Goal: Task Accomplishment & Management: Manage account settings

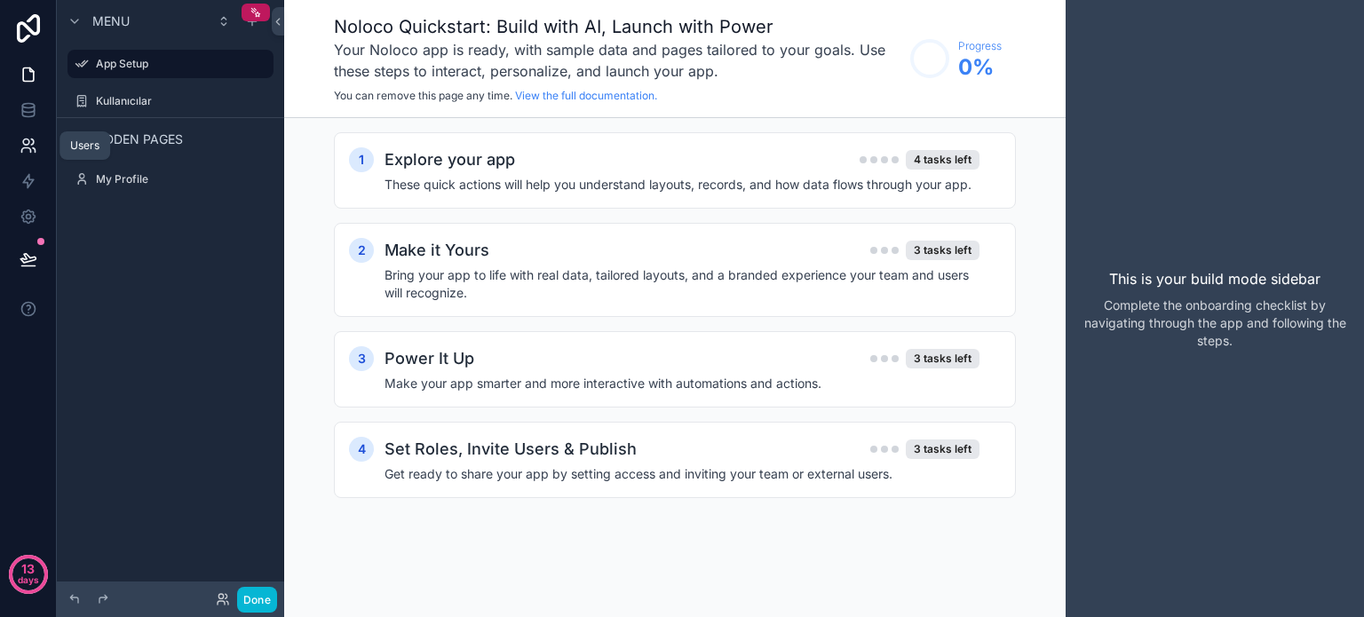
click at [20, 139] on icon at bounding box center [29, 146] width 18 height 18
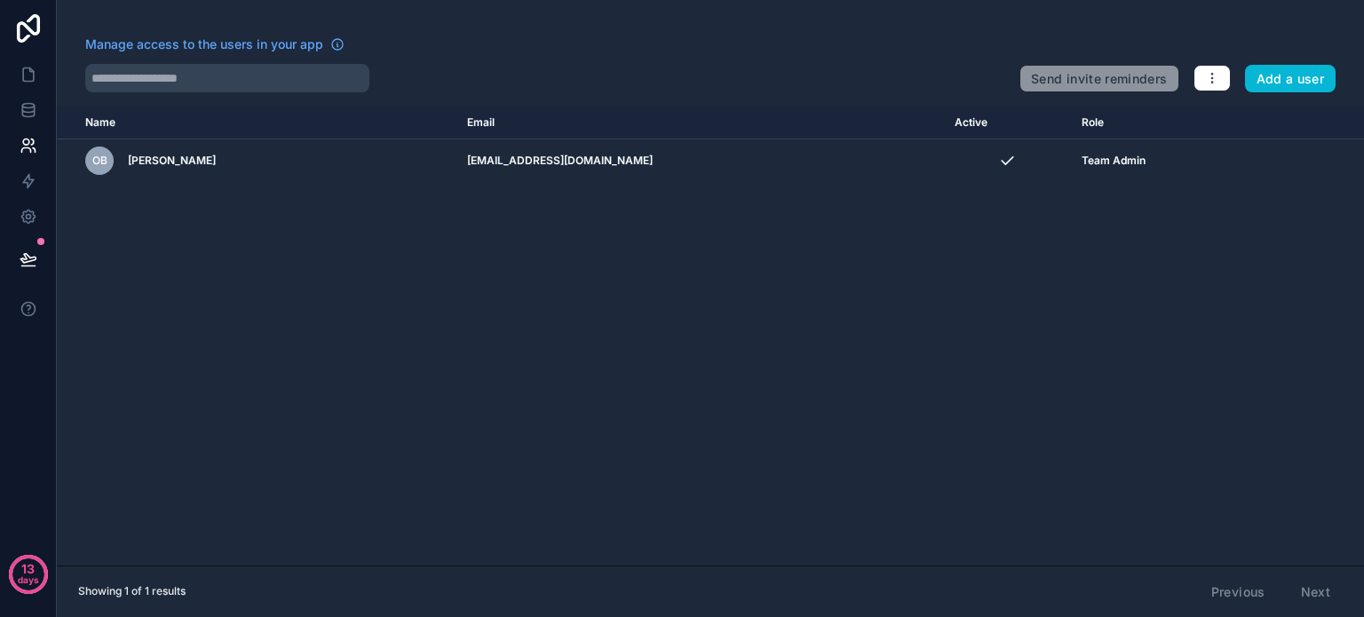
click at [472, 126] on th "Email" at bounding box center [701, 123] width 488 height 33
click at [29, 74] on icon at bounding box center [29, 75] width 18 height 18
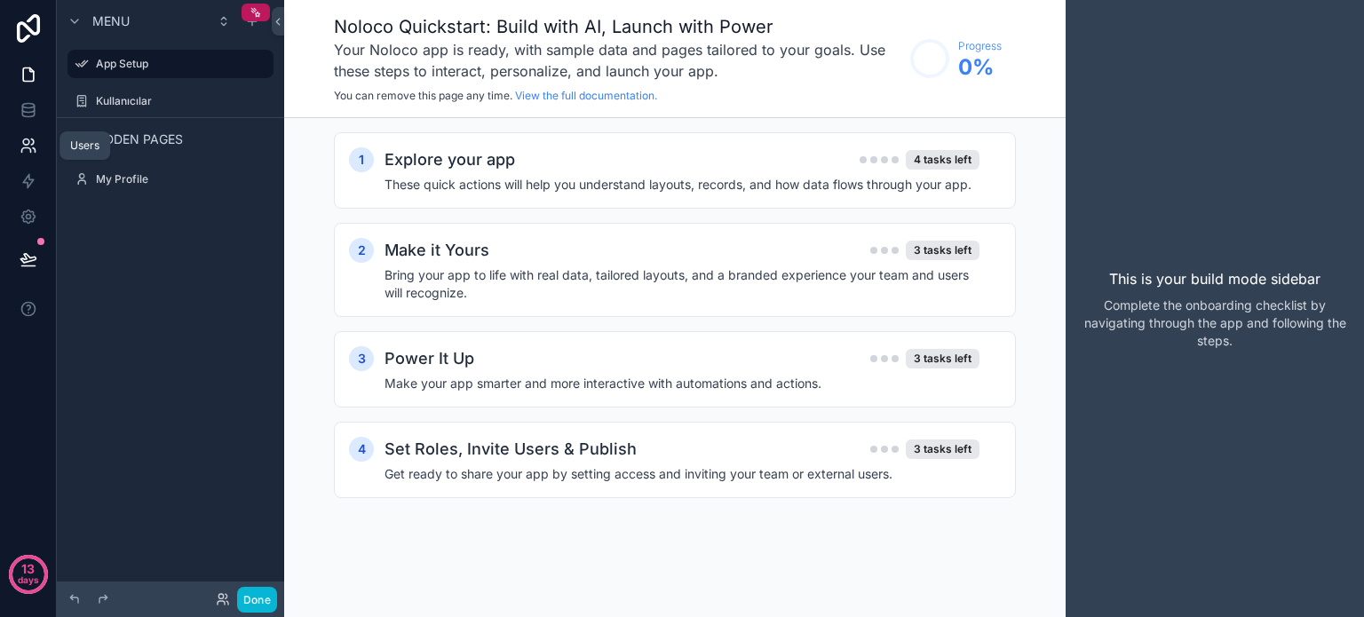
click at [35, 148] on icon at bounding box center [29, 146] width 18 height 18
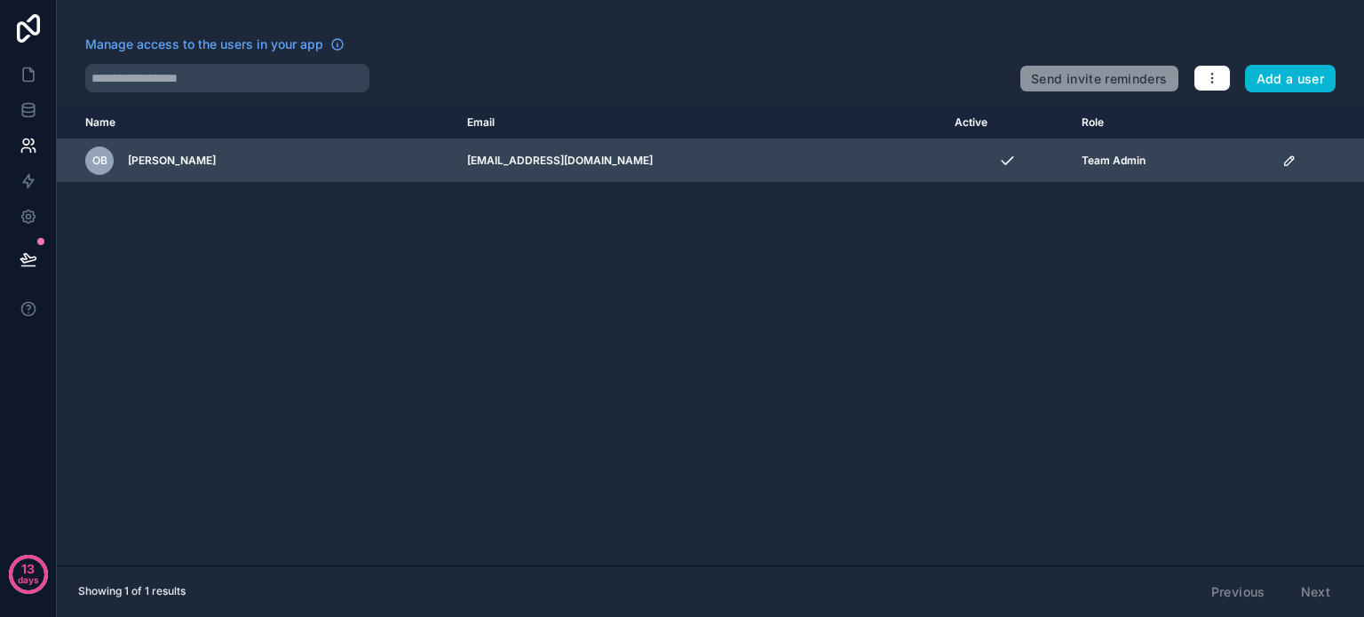
click at [121, 156] on div "OB Ozan Bozkus" at bounding box center [265, 161] width 361 height 28
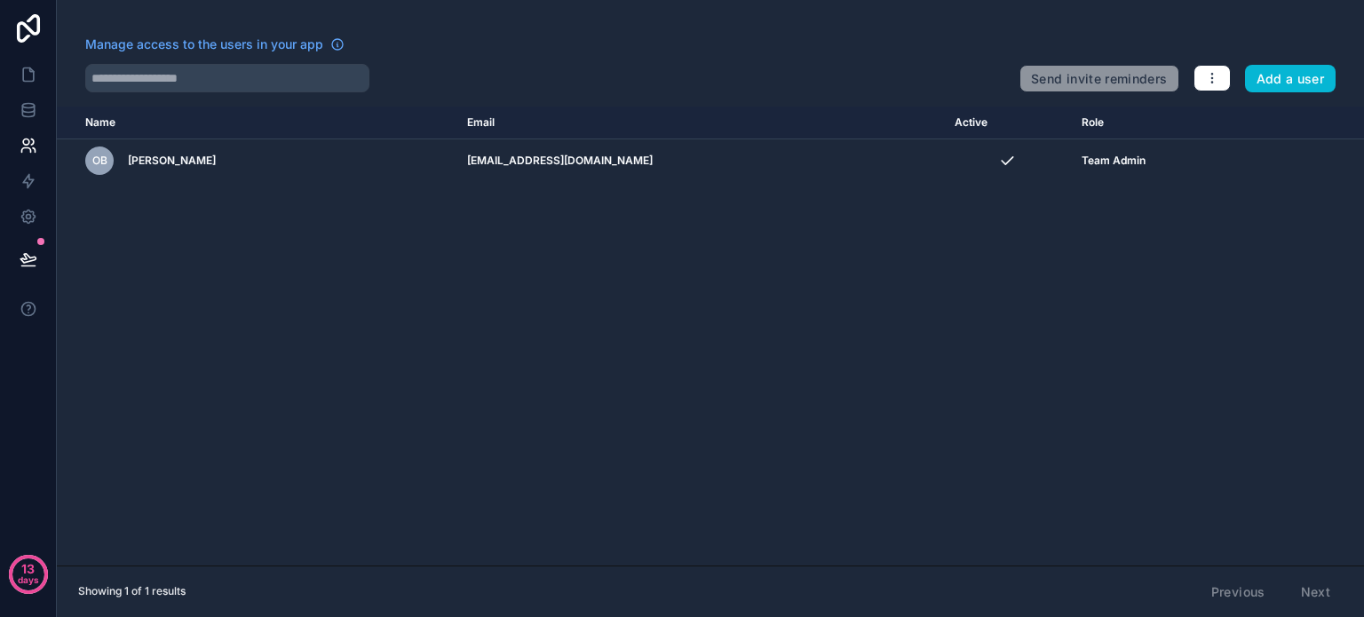
click at [1299, 585] on div "Previous Next" at bounding box center [1271, 592] width 144 height 30
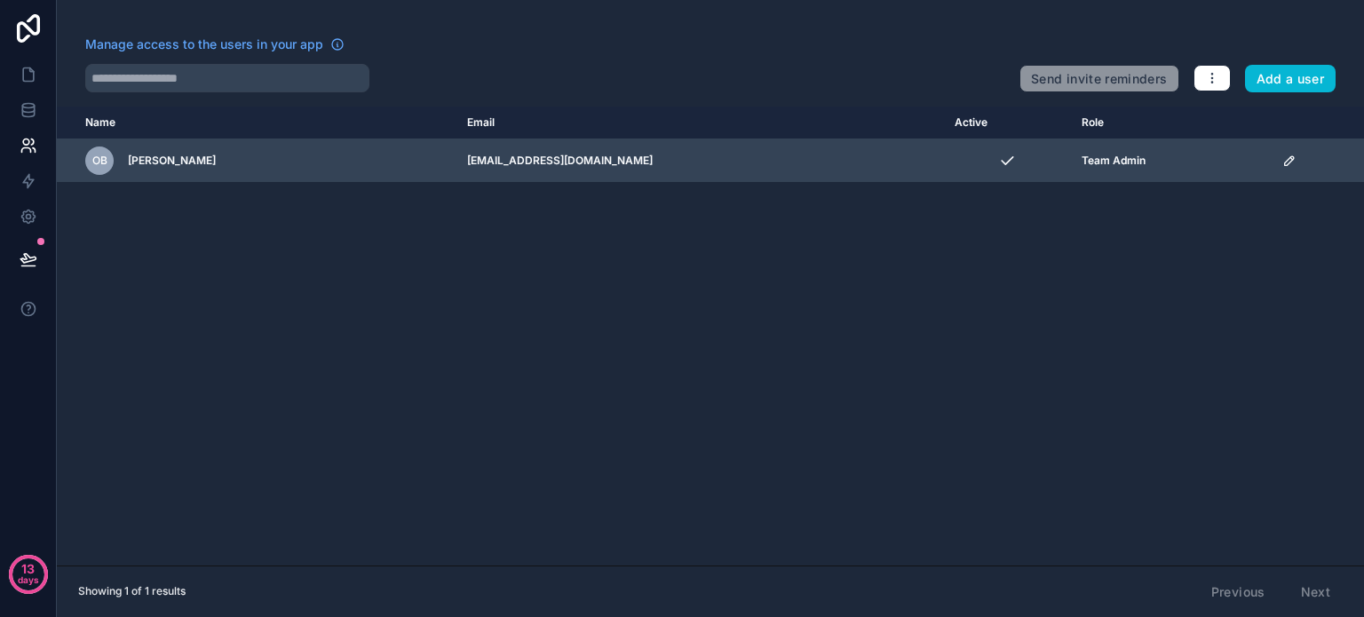
click at [618, 171] on td "[EMAIL_ADDRESS][DOMAIN_NAME]" at bounding box center [701, 161] width 488 height 44
click at [998, 160] on icon "scrollable content" at bounding box center [1007, 161] width 18 height 18
click at [243, 170] on div "OB Ozan Bozkus" at bounding box center [265, 161] width 361 height 28
click at [242, 170] on div "OB Ozan Bozkus" at bounding box center [265, 161] width 361 height 28
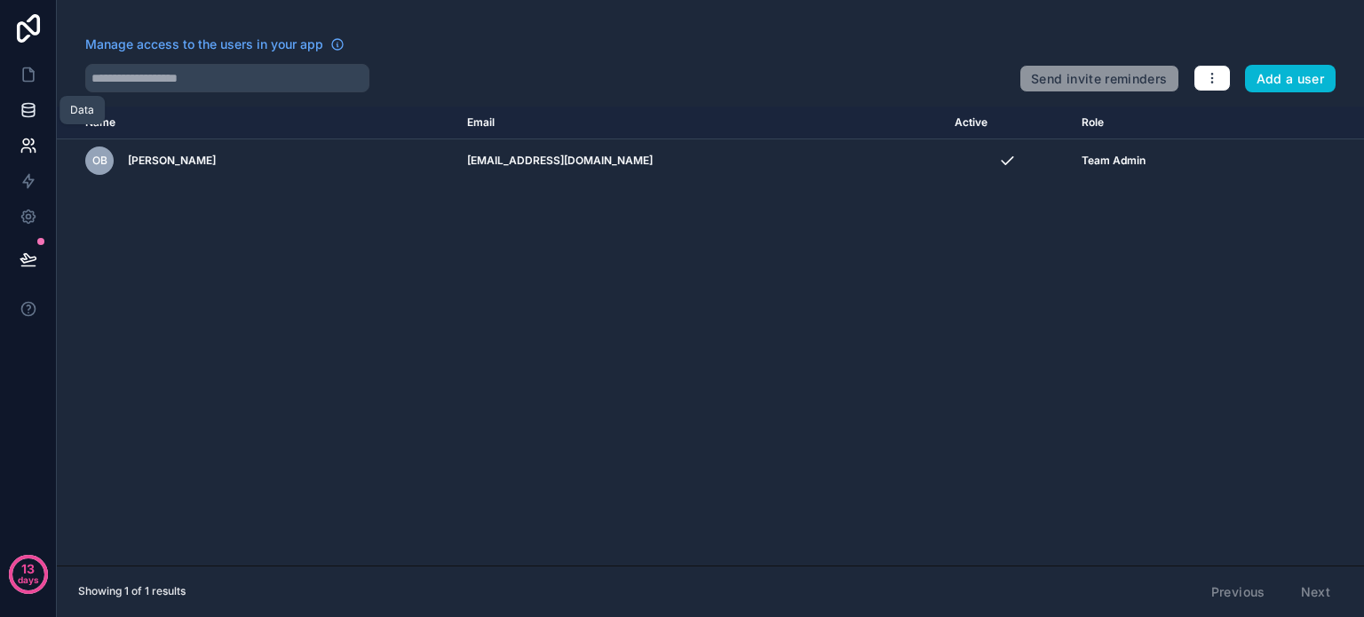
click at [36, 115] on icon at bounding box center [29, 110] width 18 height 18
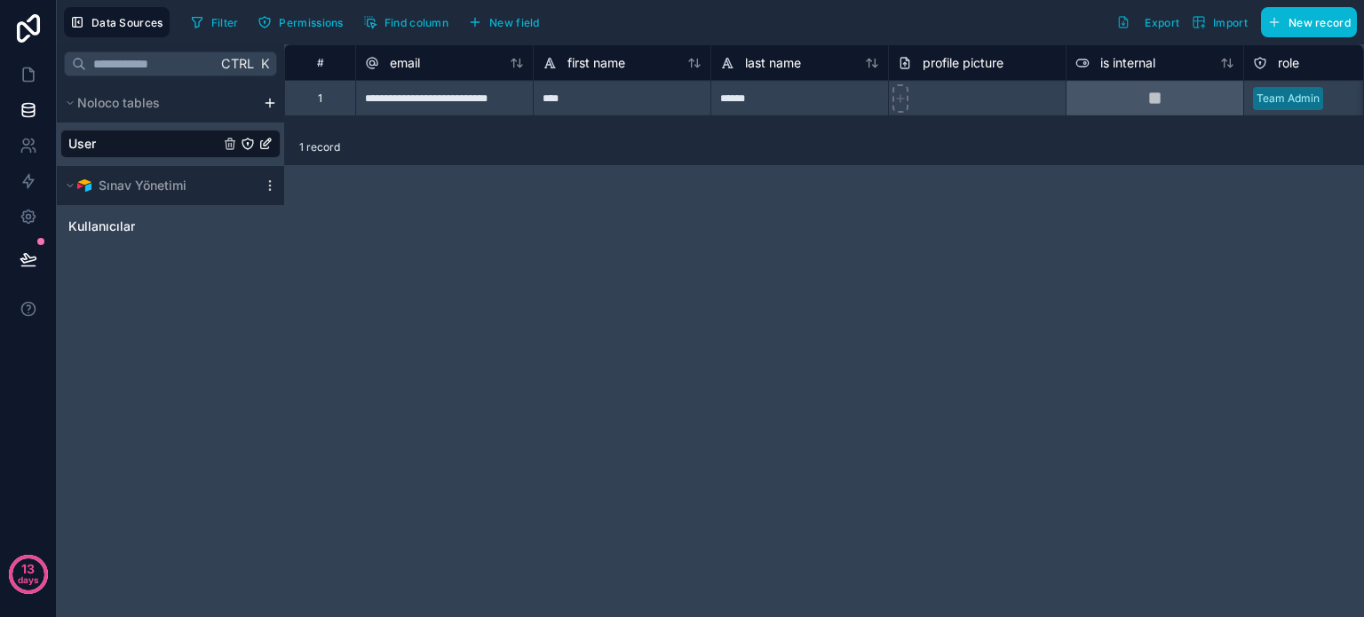
click at [175, 144] on link "User" at bounding box center [143, 144] width 151 height 18
click at [181, 190] on span "Sınav Yönetimi" at bounding box center [143, 186] width 88 height 18
click at [185, 190] on span "Sınav Yönetimi" at bounding box center [143, 186] width 88 height 18
click at [111, 223] on span "Kullanıcılar" at bounding box center [101, 227] width 67 height 18
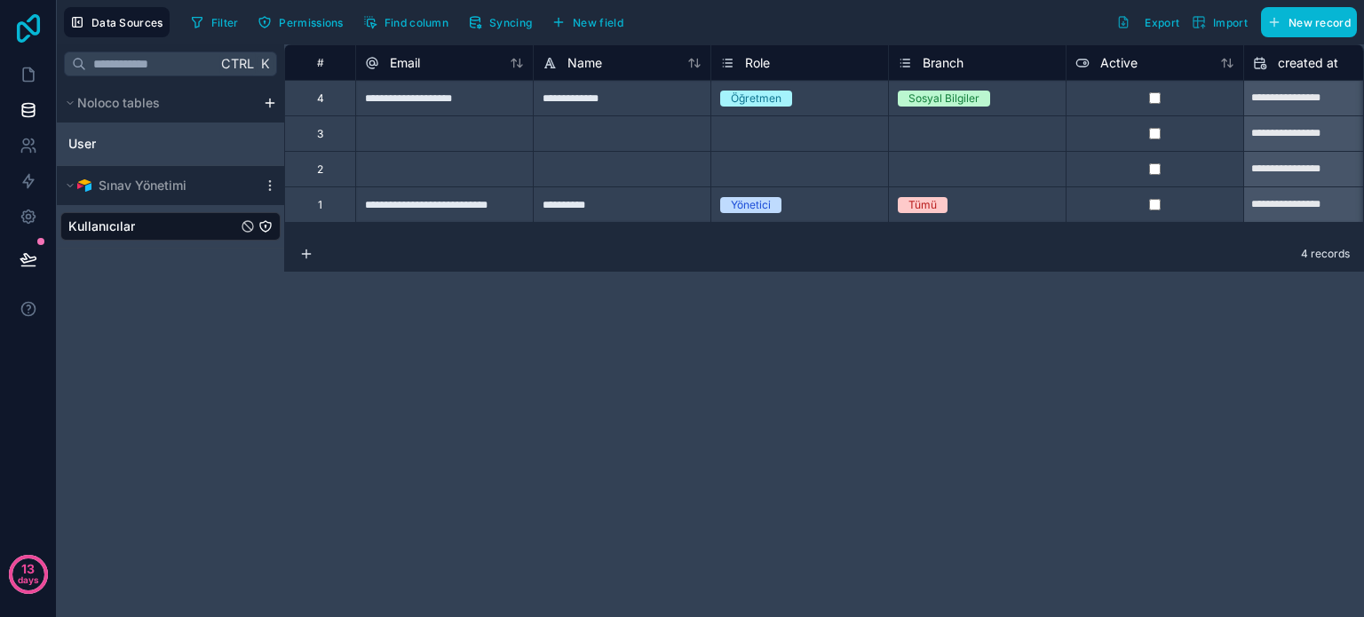
click at [12, 28] on icon at bounding box center [29, 28] width 36 height 28
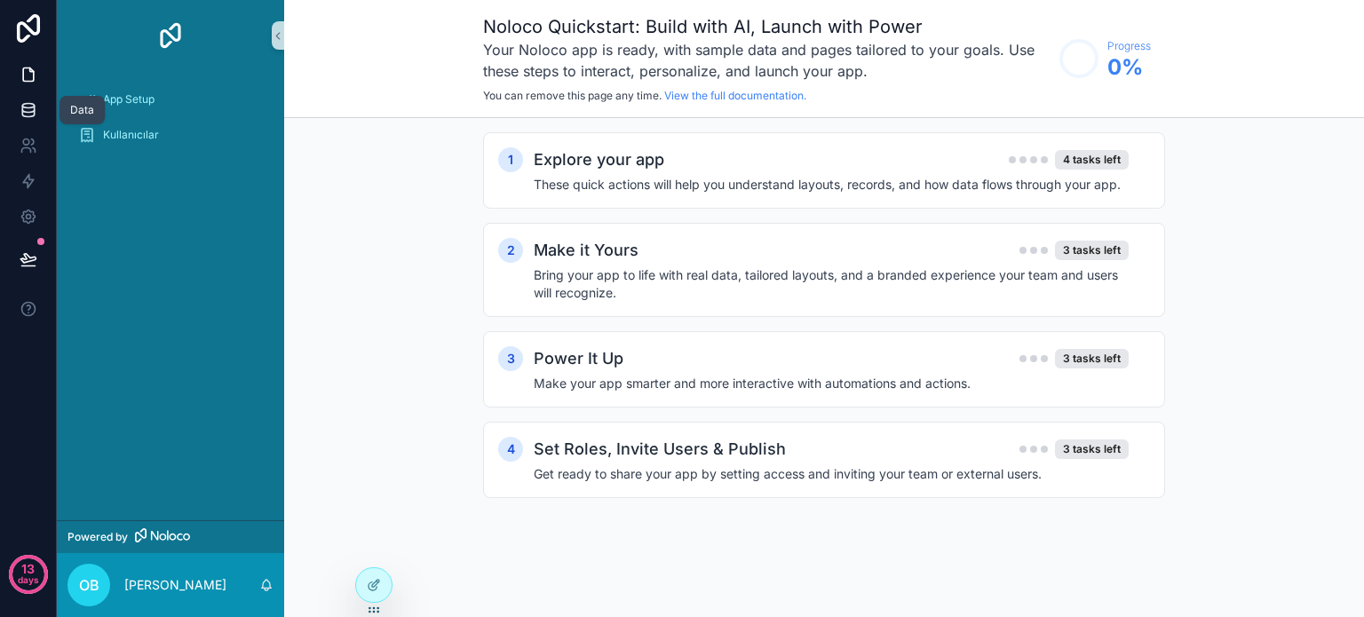
click at [32, 119] on link at bounding box center [28, 110] width 56 height 36
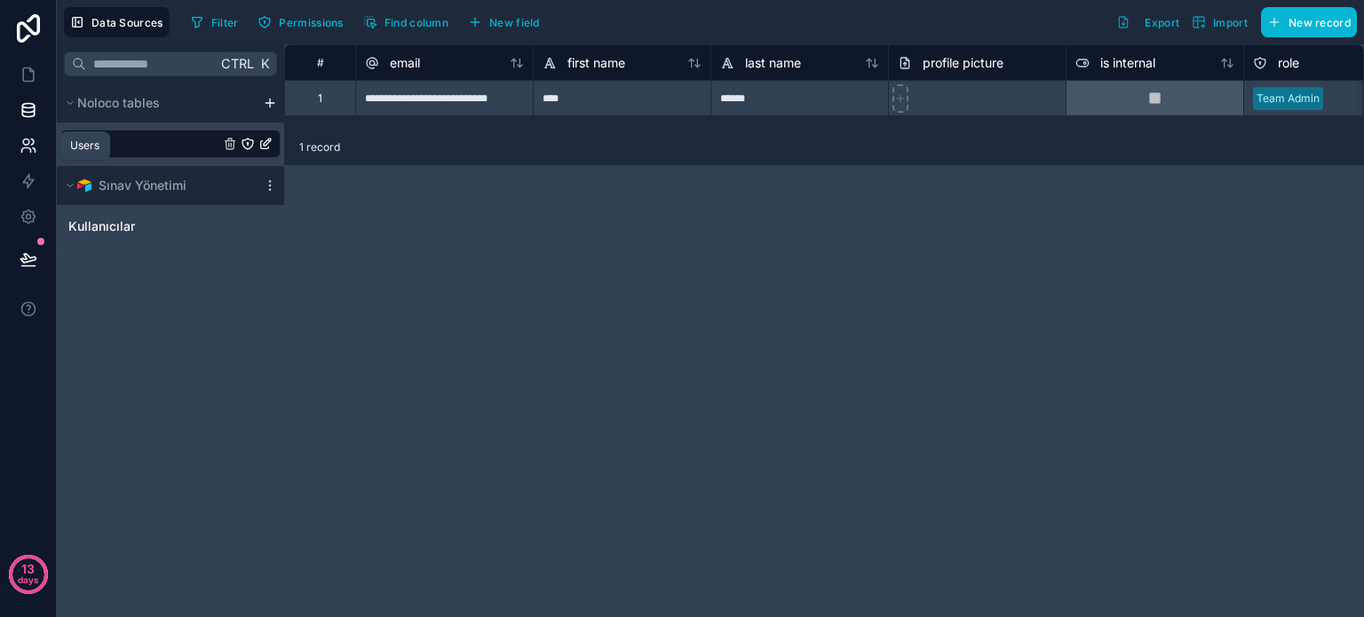
click at [26, 145] on icon at bounding box center [26, 142] width 6 height 6
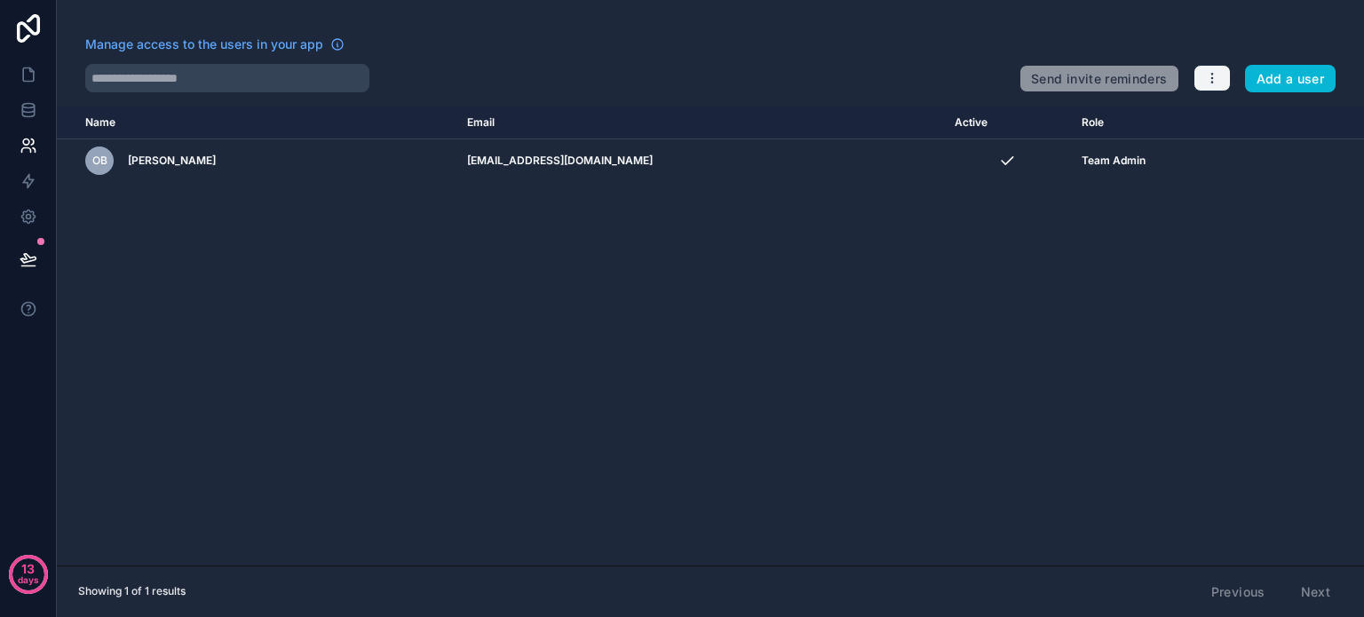
click at [1197, 82] on button "button" at bounding box center [1212, 78] width 37 height 27
click at [1224, 158] on link "Sync your users" at bounding box center [1255, 148] width 124 height 28
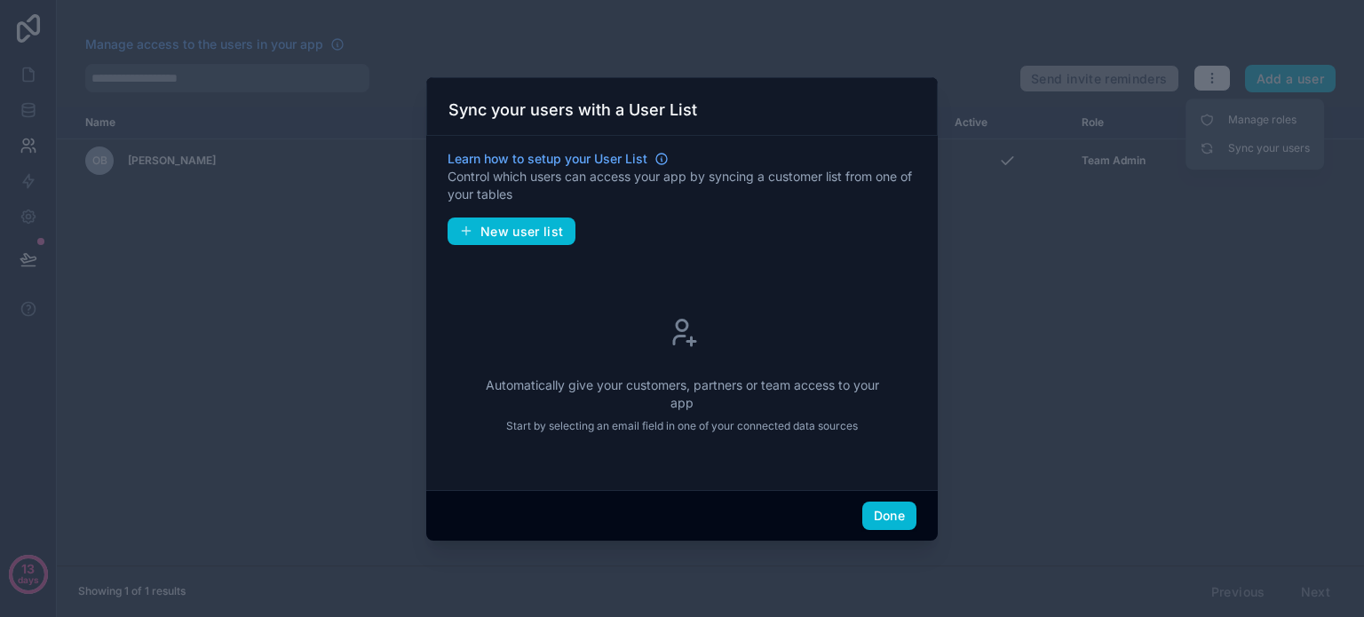
click at [867, 572] on div at bounding box center [682, 308] width 1364 height 617
click at [903, 519] on button "Done" at bounding box center [890, 516] width 54 height 28
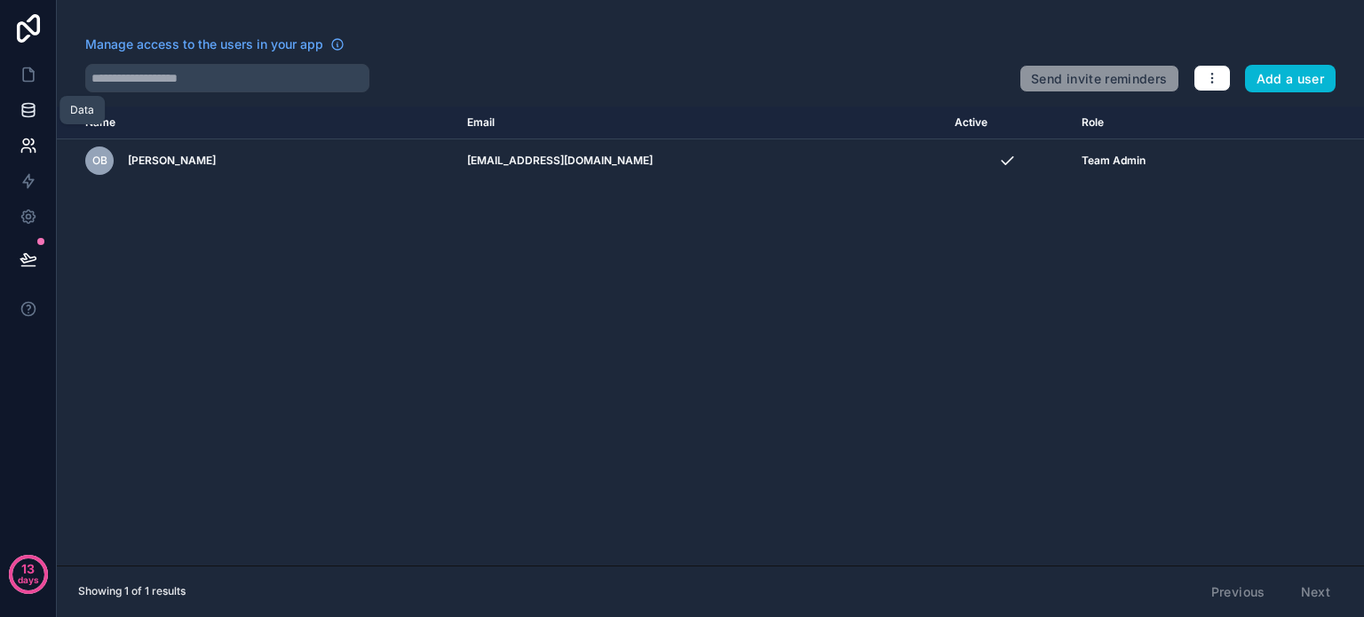
click at [27, 114] on icon at bounding box center [29, 110] width 18 height 18
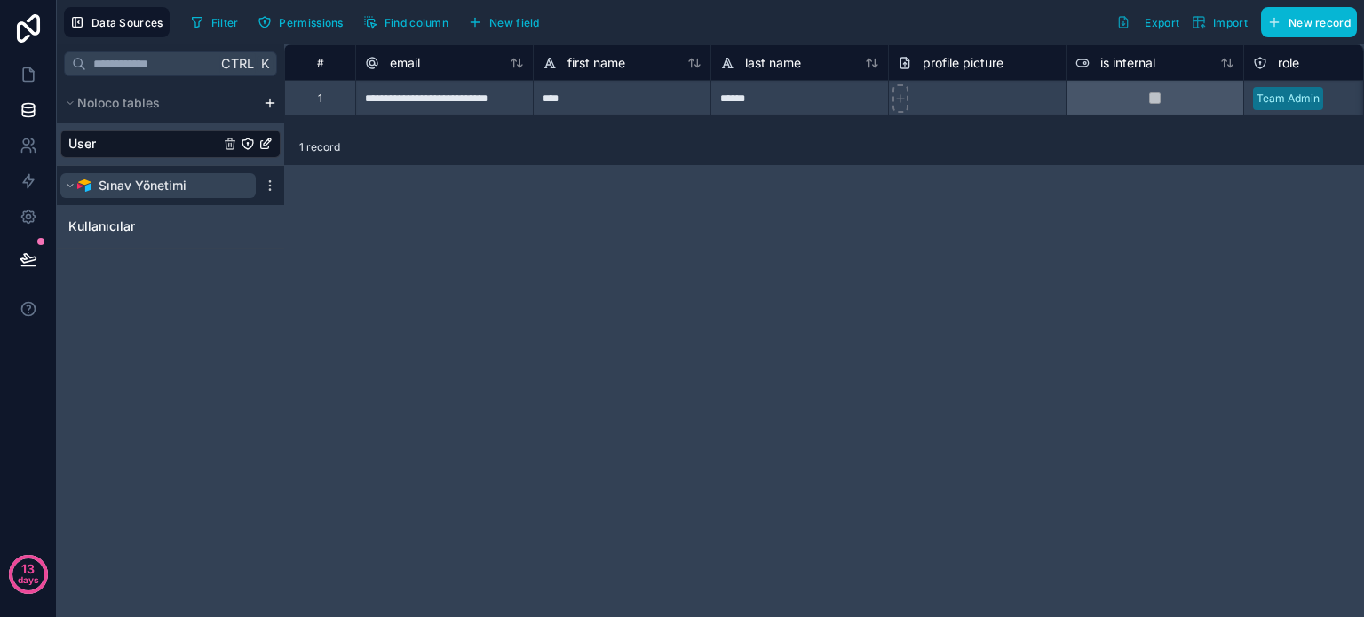
click at [117, 191] on span "Sınav Yönetimi" at bounding box center [143, 186] width 88 height 18
click at [275, 188] on icon at bounding box center [270, 186] width 14 height 14
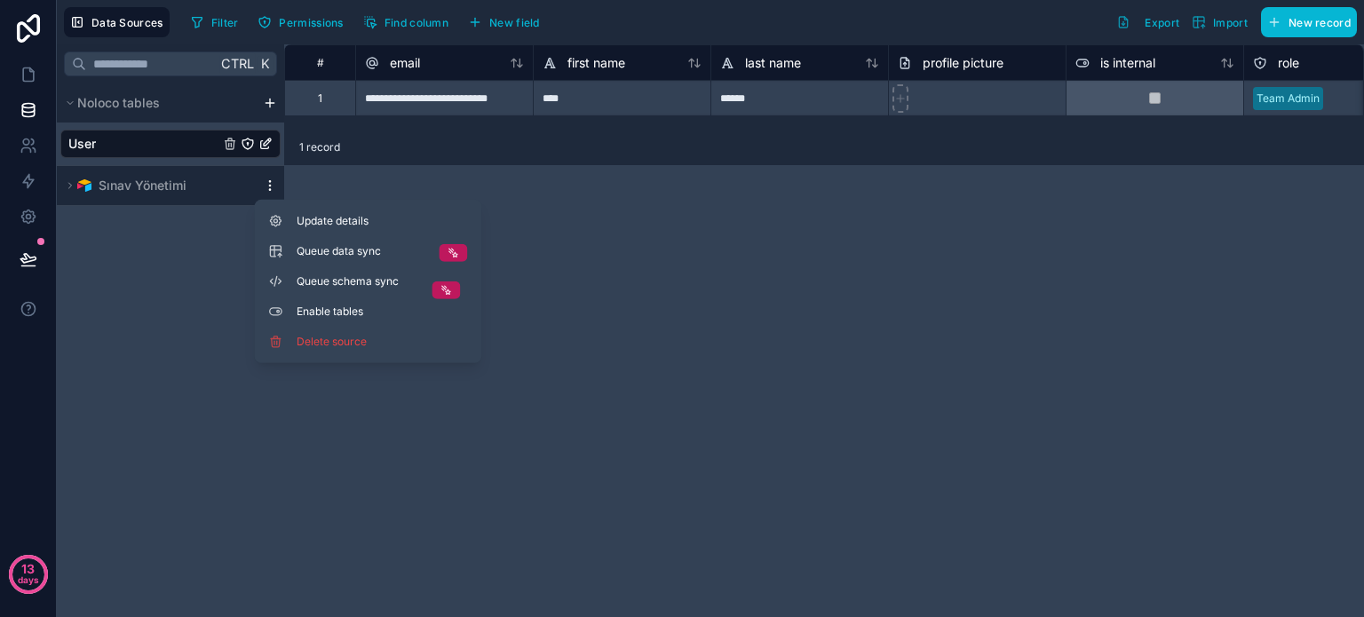
click at [268, 186] on icon at bounding box center [270, 186] width 14 height 14
click at [187, 188] on button "Sınav Yönetimi" at bounding box center [157, 185] width 195 height 25
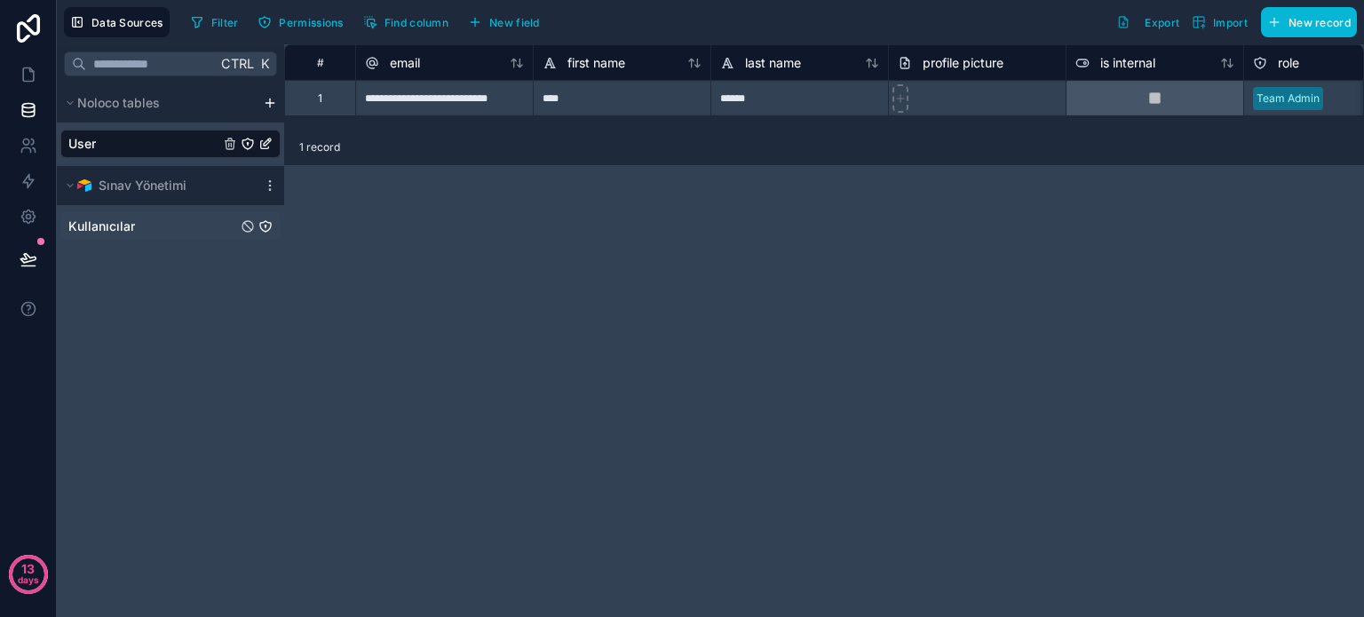
click at [123, 224] on span "Kullanıcılar" at bounding box center [101, 227] width 67 height 18
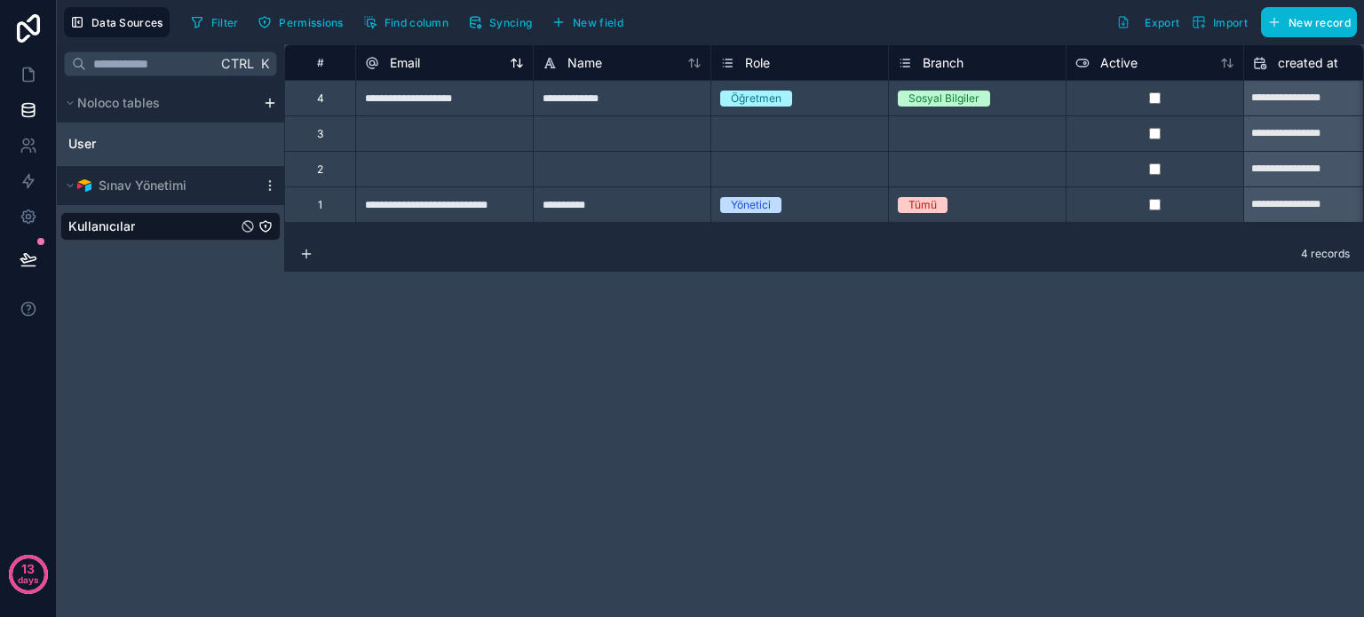
click at [426, 60] on div "Email" at bounding box center [444, 62] width 159 height 21
click at [419, 64] on span "Email" at bounding box center [405, 63] width 30 height 18
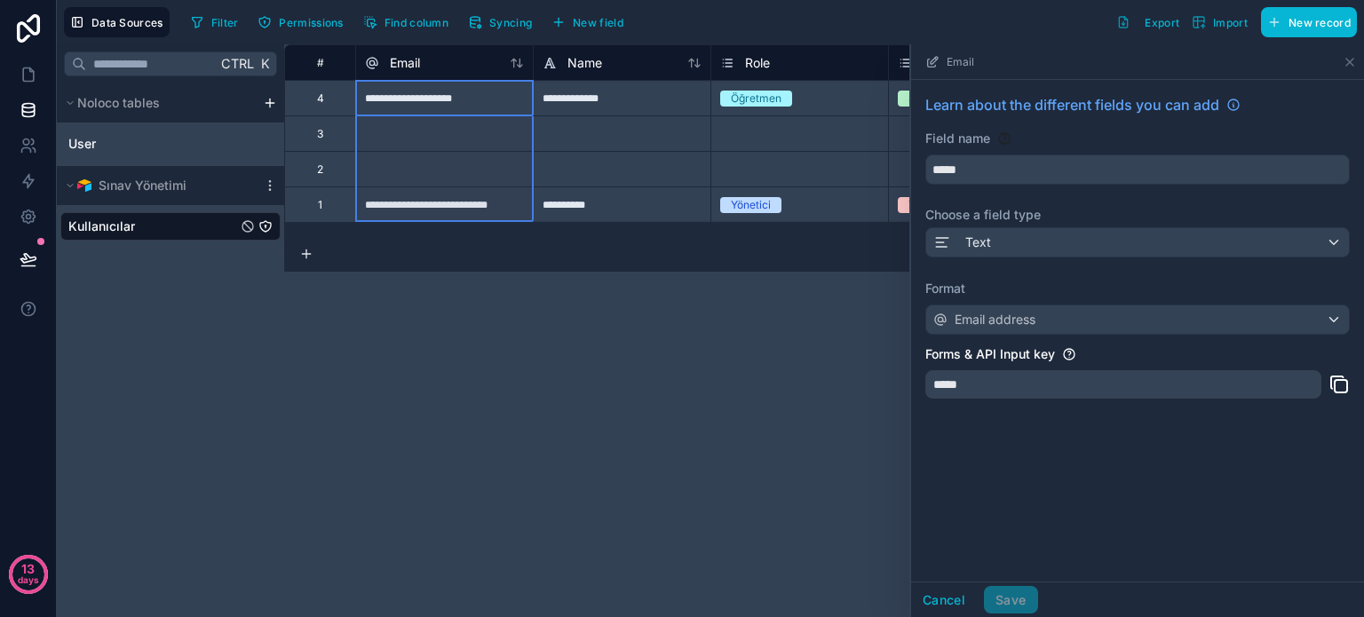
click at [623, 433] on div "**********" at bounding box center [824, 330] width 1080 height 573
click at [834, 362] on div "**********" at bounding box center [824, 330] width 1080 height 573
click at [586, 70] on span "Name" at bounding box center [585, 63] width 35 height 18
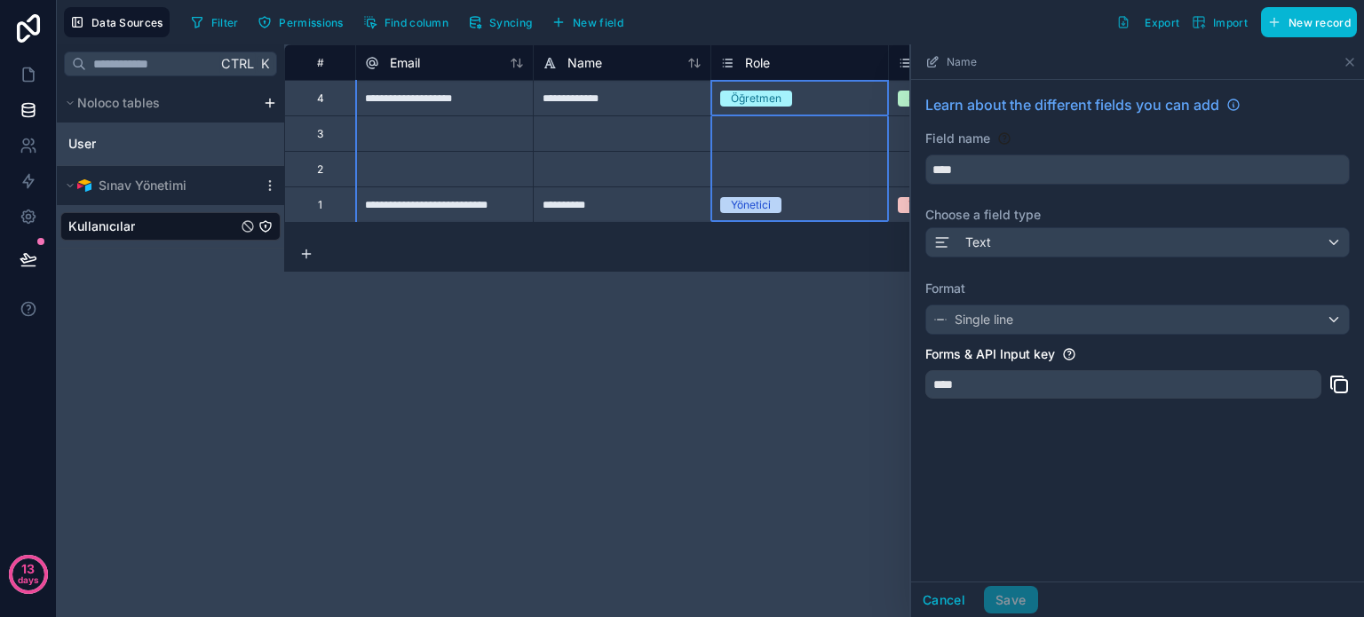
click at [752, 63] on span "Role" at bounding box center [757, 63] width 25 height 18
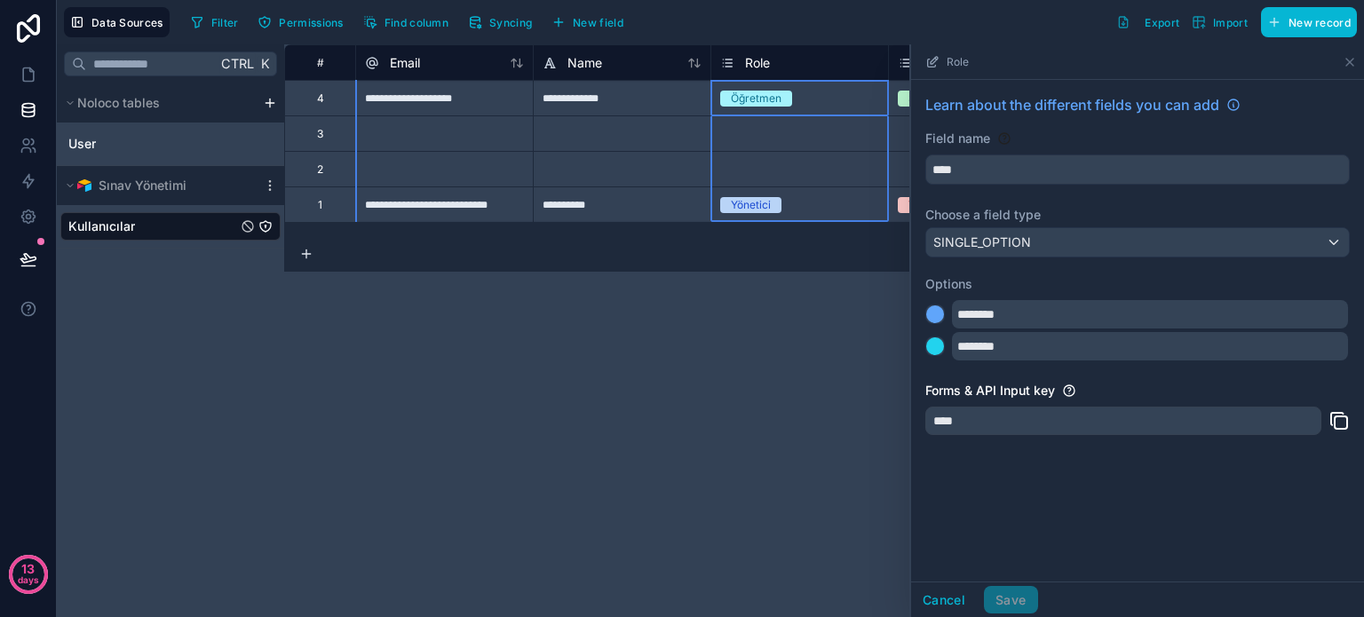
click at [762, 359] on div "**********" at bounding box center [824, 330] width 1080 height 573
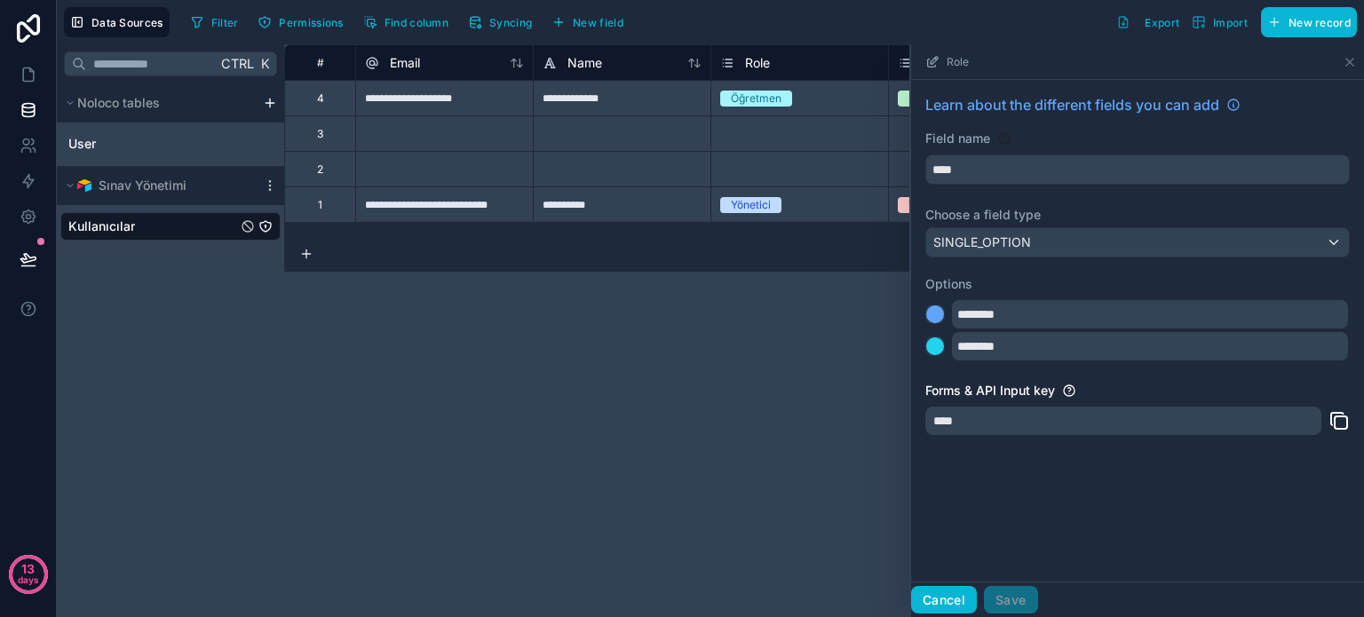
click at [933, 603] on button "Cancel" at bounding box center [944, 600] width 66 height 28
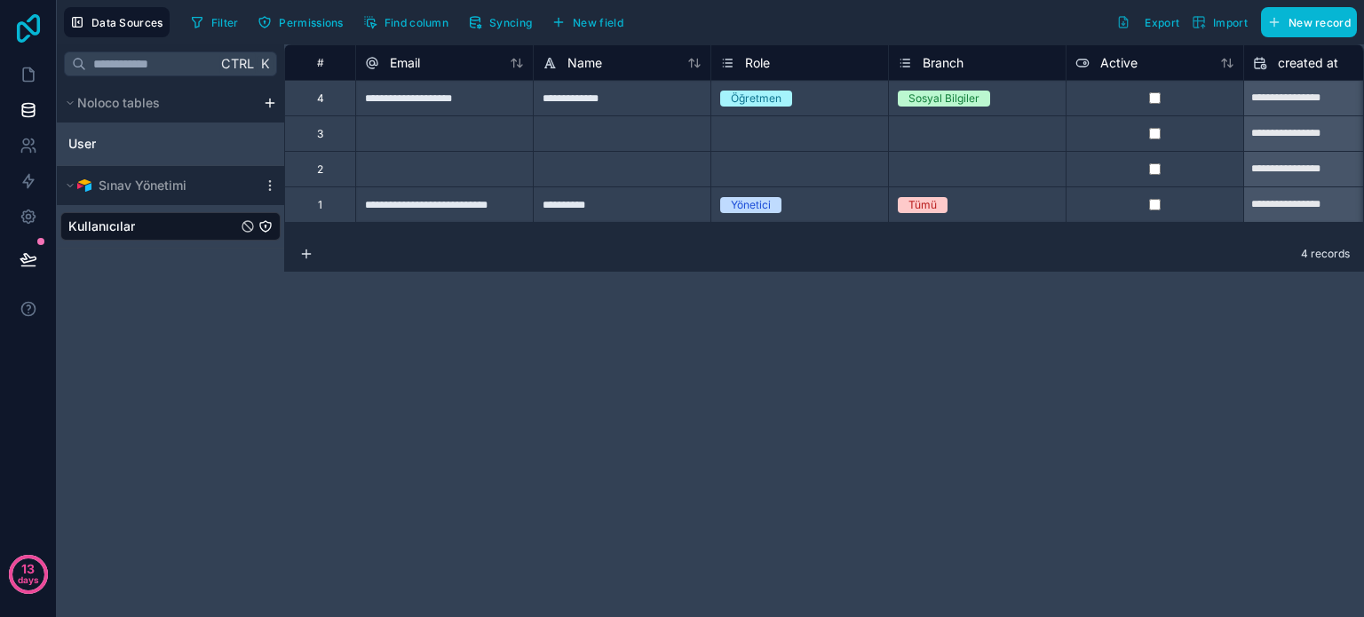
click at [32, 20] on icon at bounding box center [29, 28] width 36 height 28
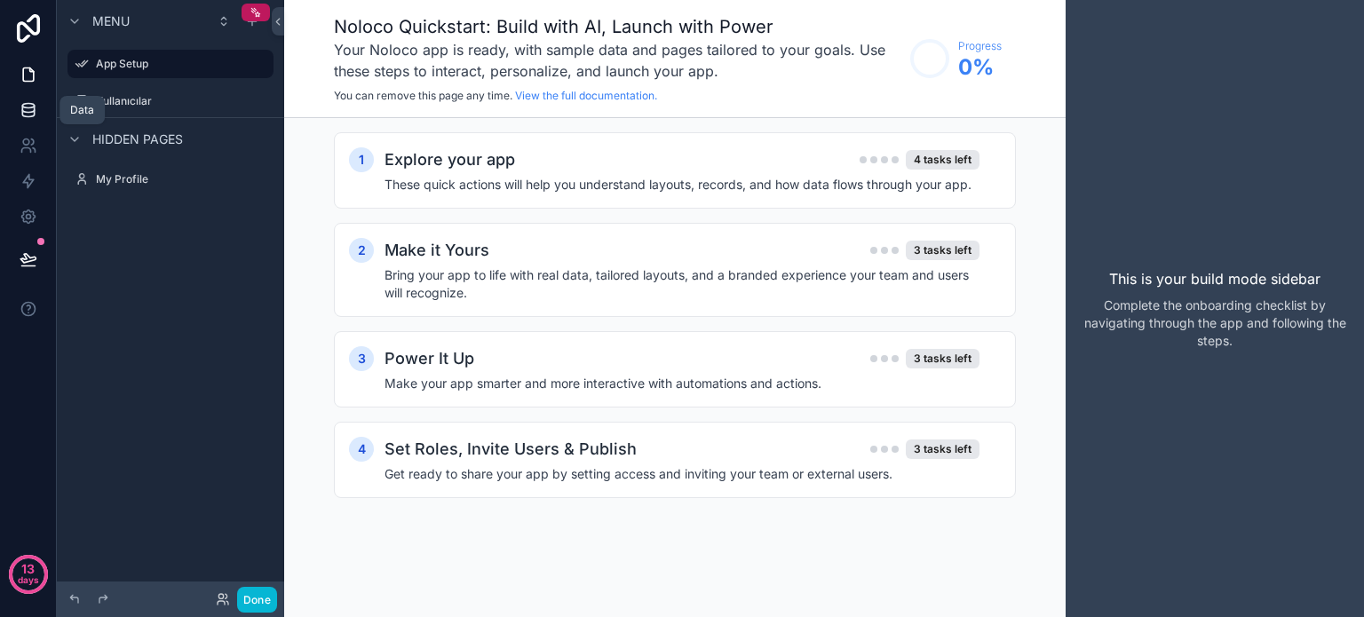
click at [21, 102] on icon at bounding box center [29, 110] width 18 height 18
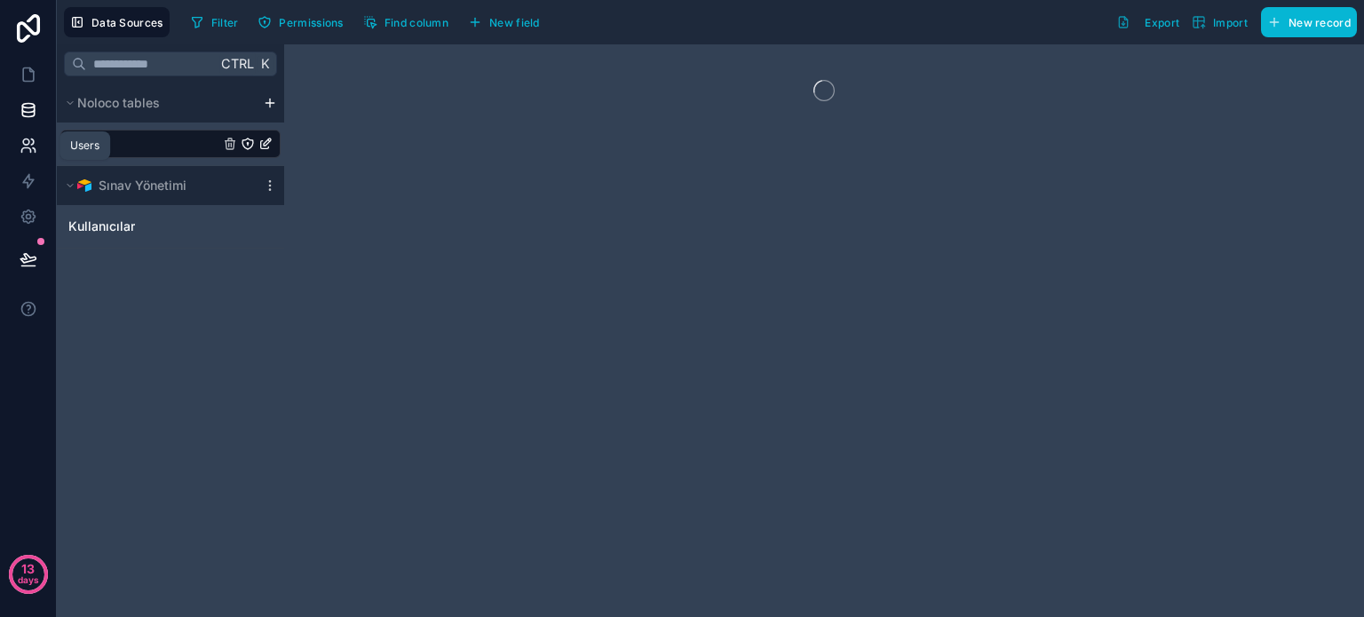
click at [25, 145] on icon at bounding box center [26, 142] width 6 height 6
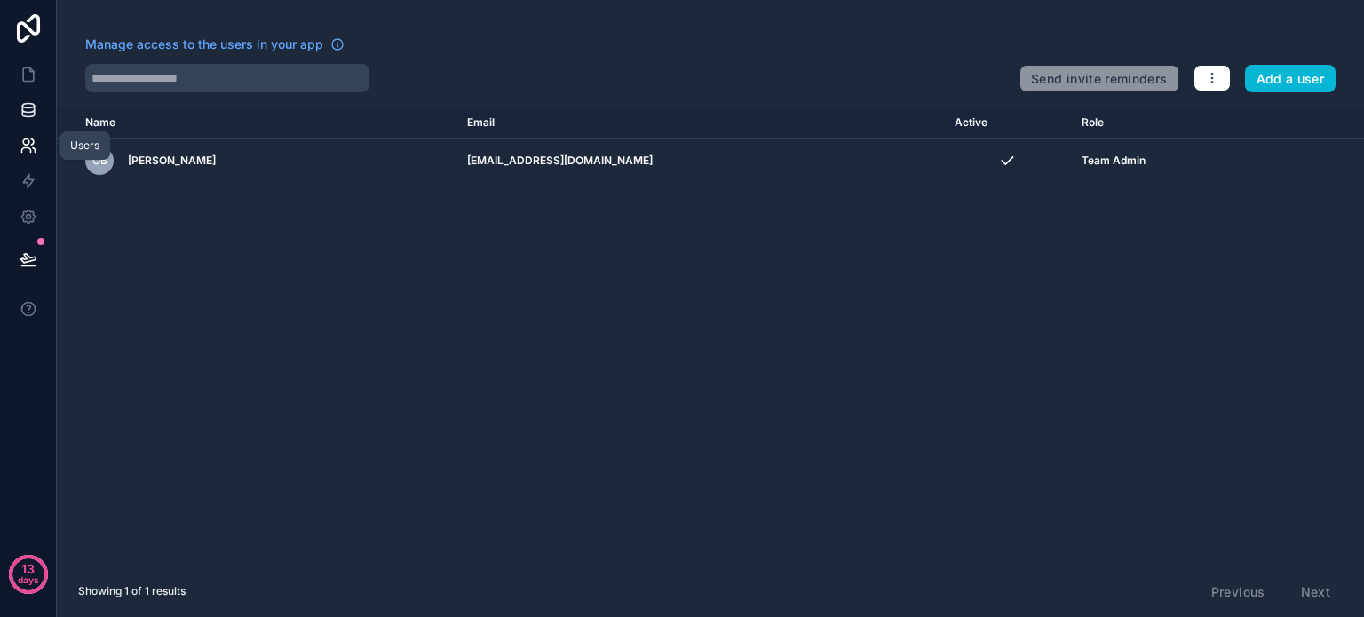
click at [27, 123] on link at bounding box center [28, 110] width 56 height 36
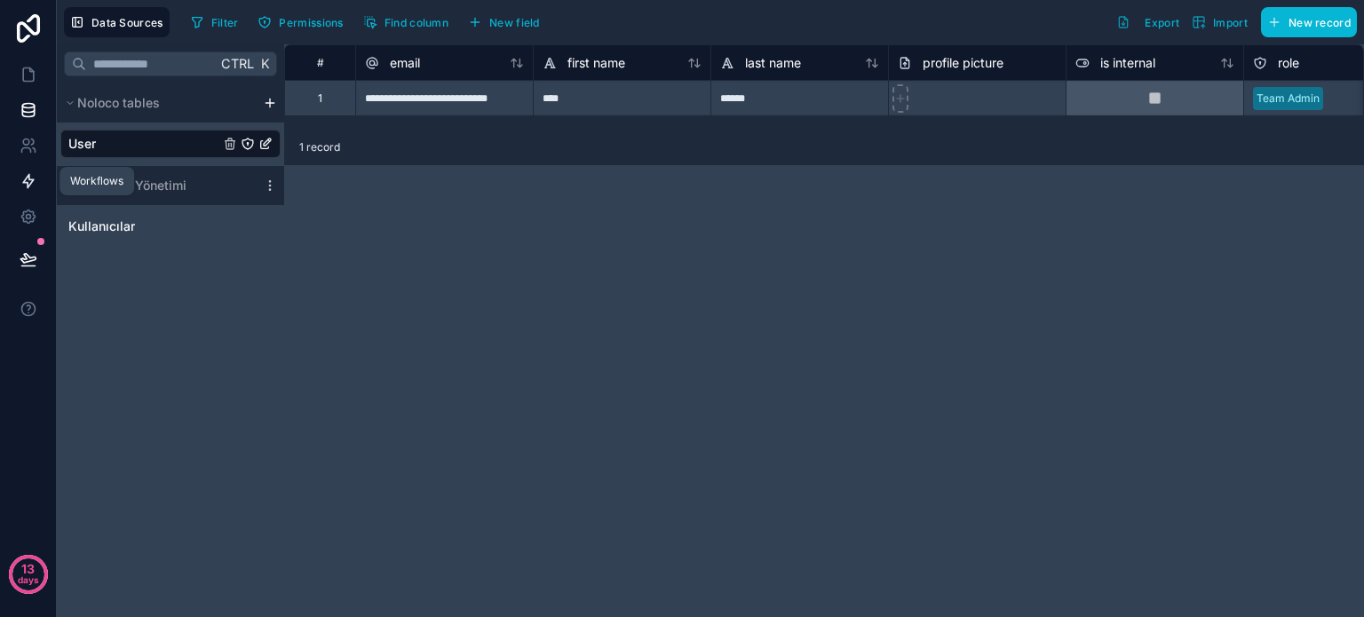
click at [28, 177] on icon at bounding box center [28, 181] width 11 height 13
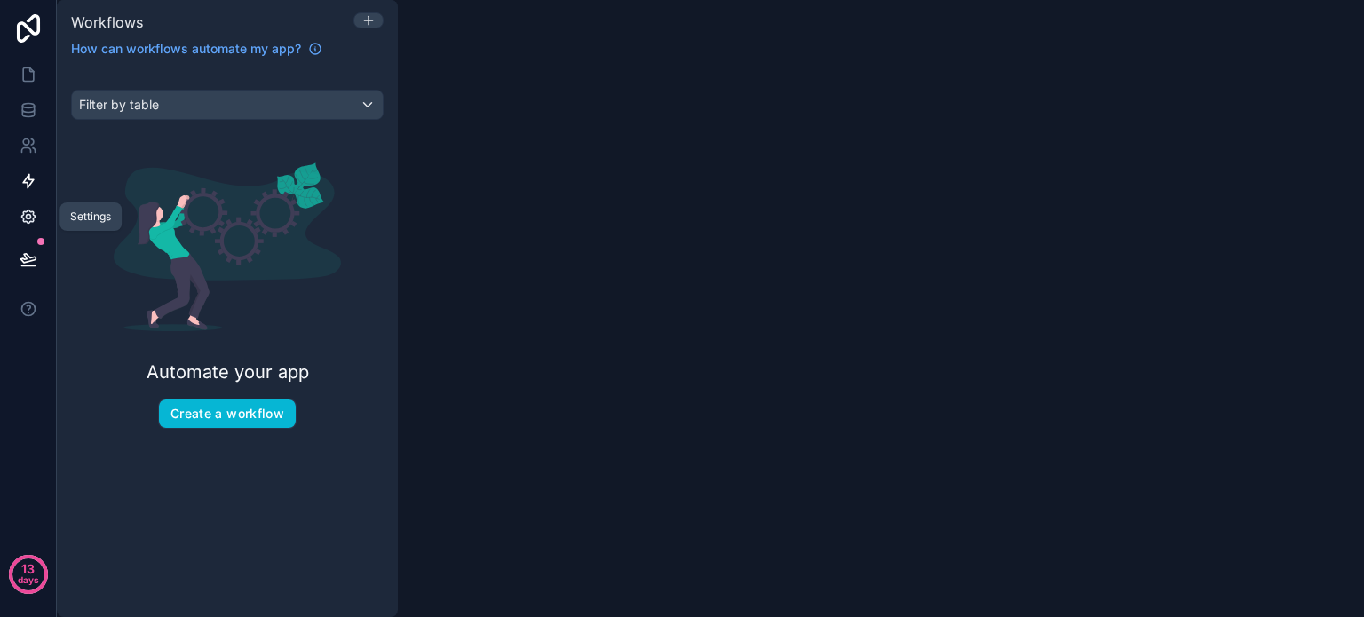
click at [28, 219] on icon at bounding box center [29, 217] width 18 height 18
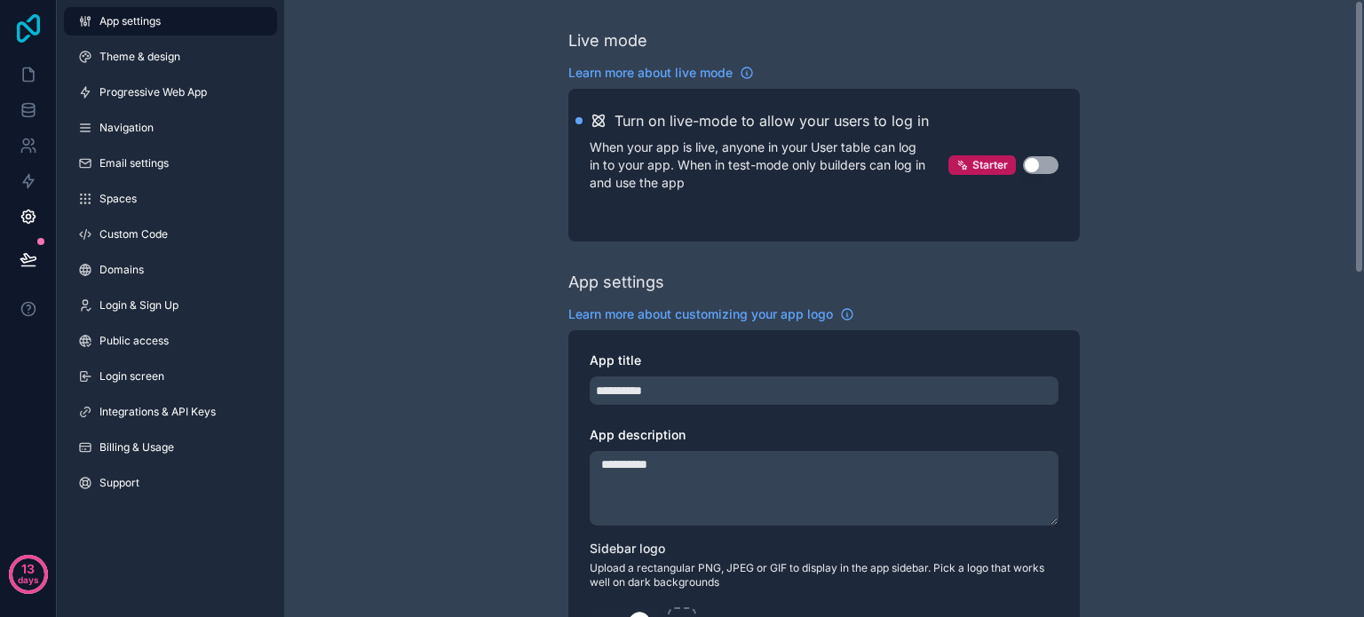
click at [14, 28] on icon at bounding box center [29, 28] width 36 height 28
